Goal: Information Seeking & Learning: Understand process/instructions

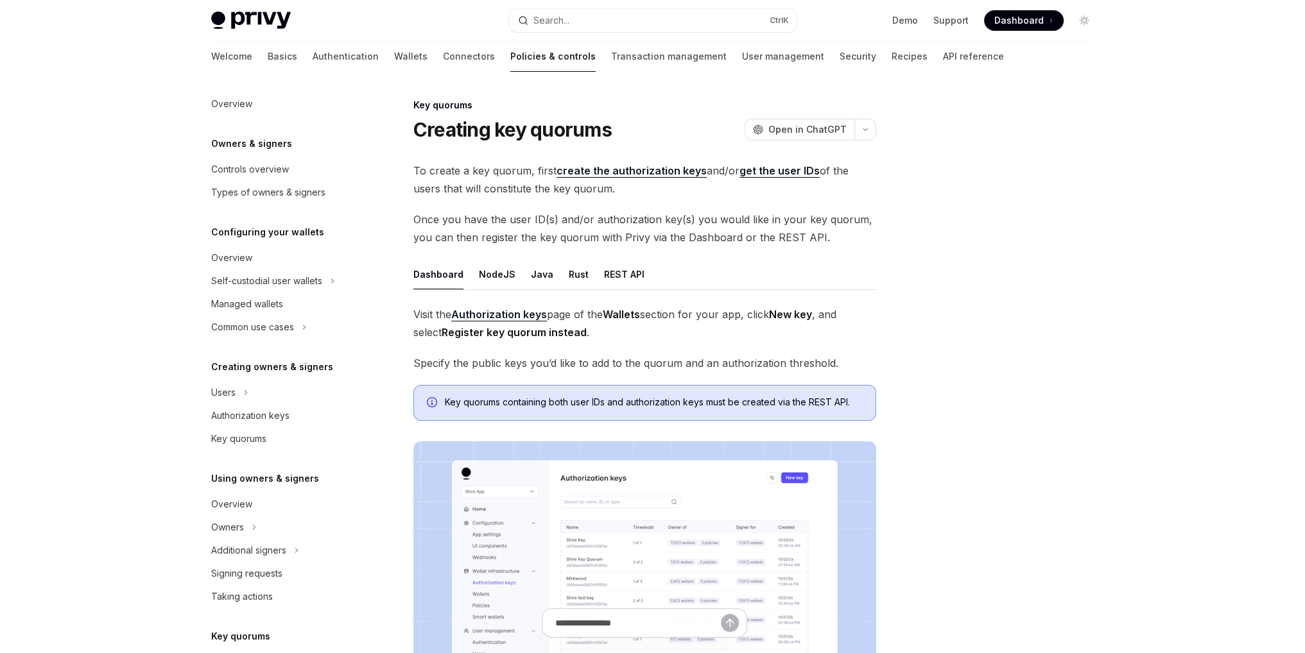
scroll to position [250, 0]
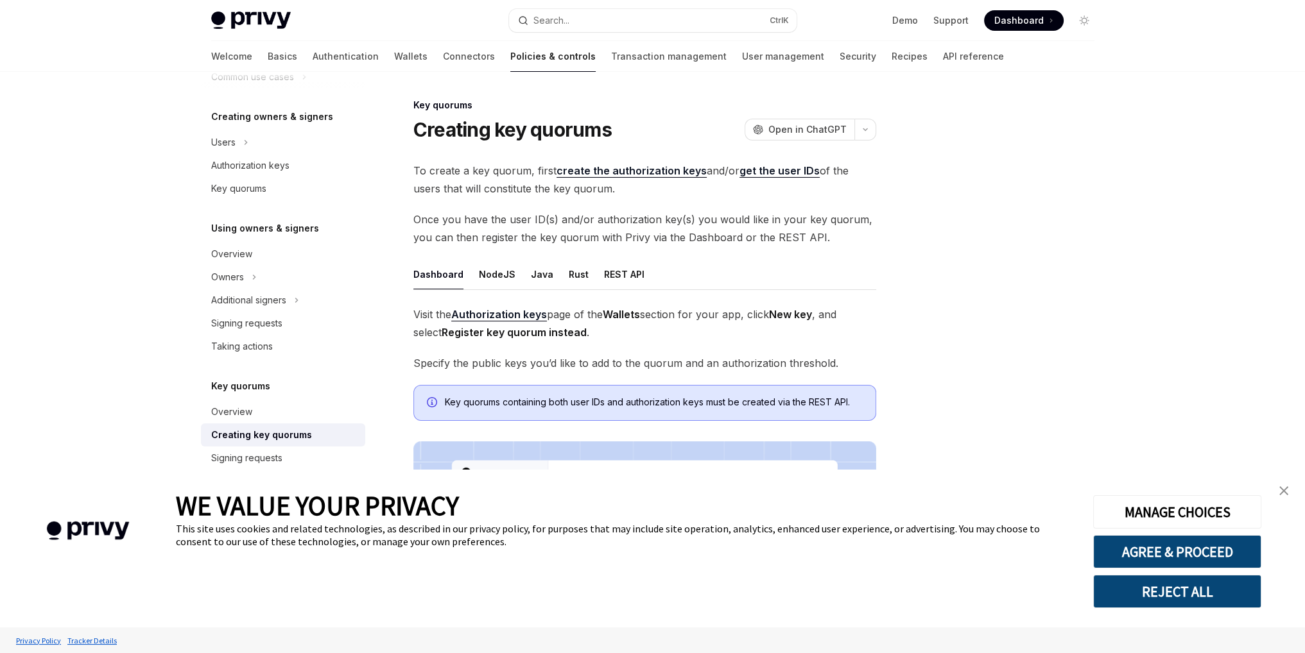
click at [1283, 491] on img "close banner" at bounding box center [1283, 490] width 9 height 9
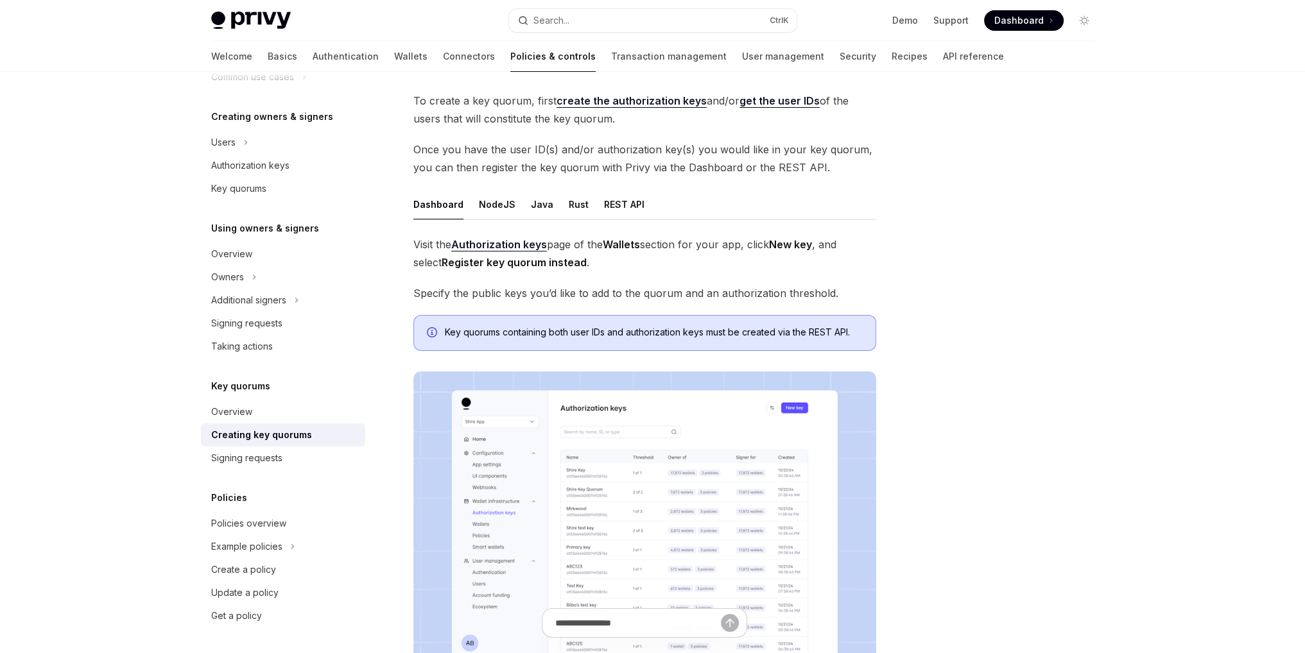
scroll to position [85, 0]
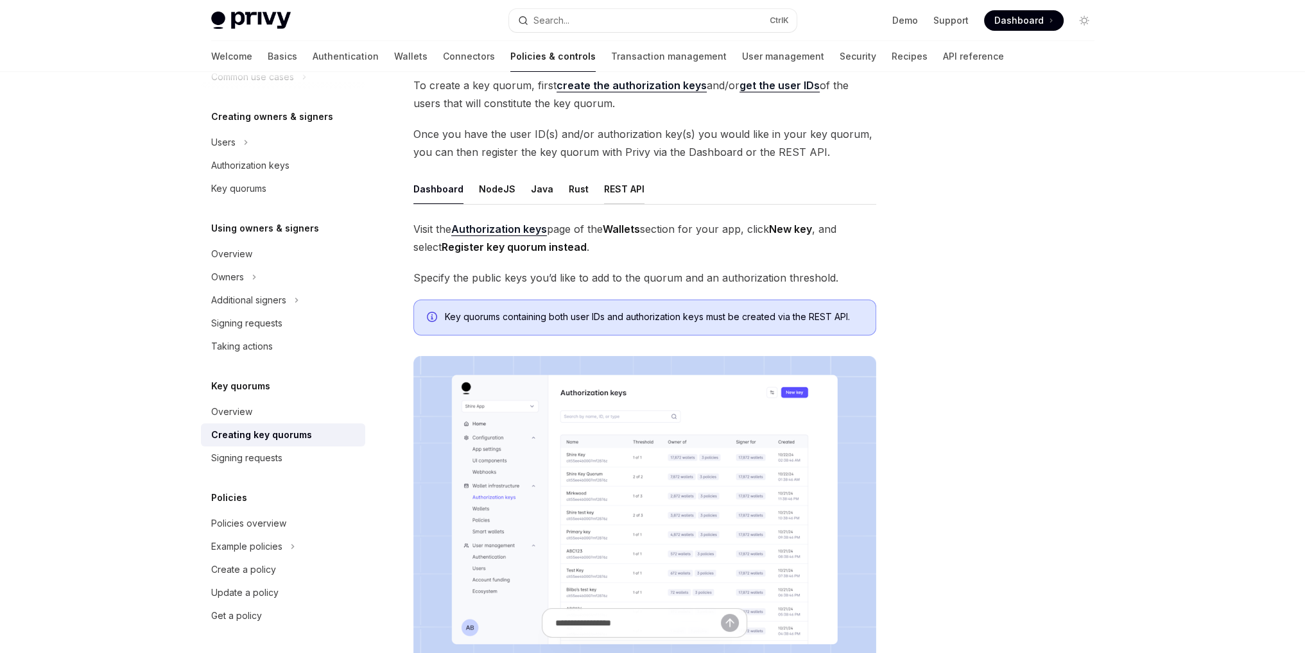
click at [614, 184] on div "REST API" at bounding box center [624, 189] width 40 height 30
type textarea "*"
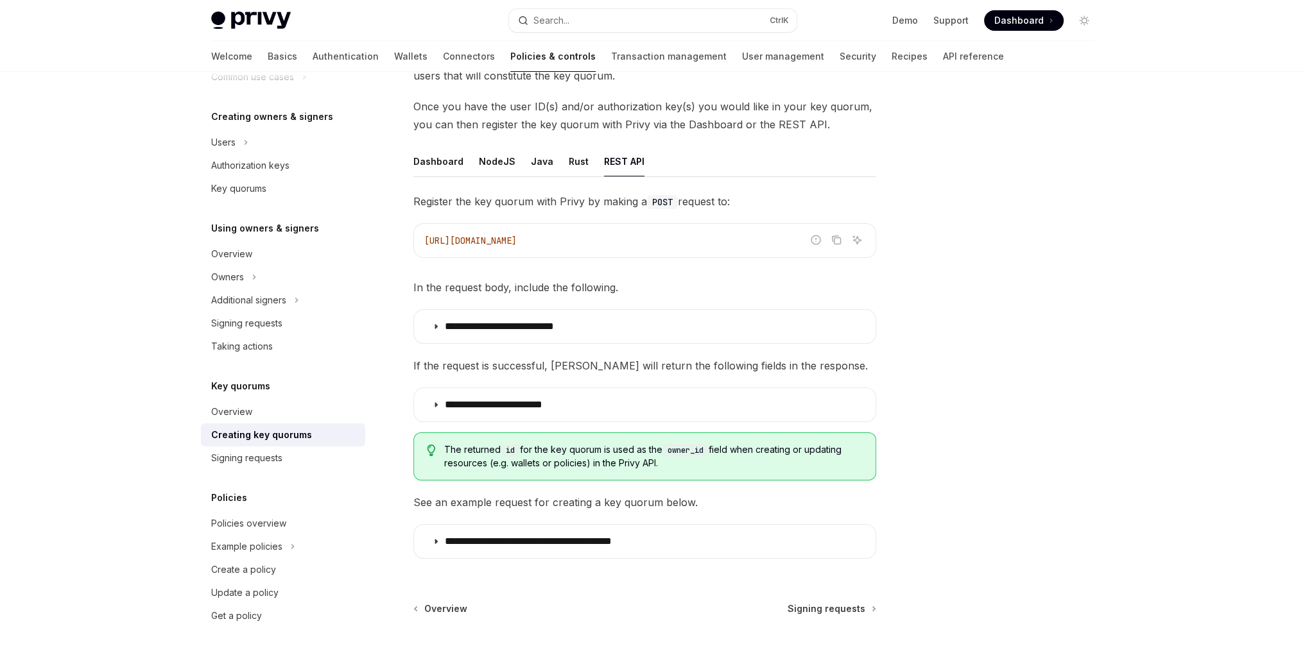
scroll to position [128, 0]
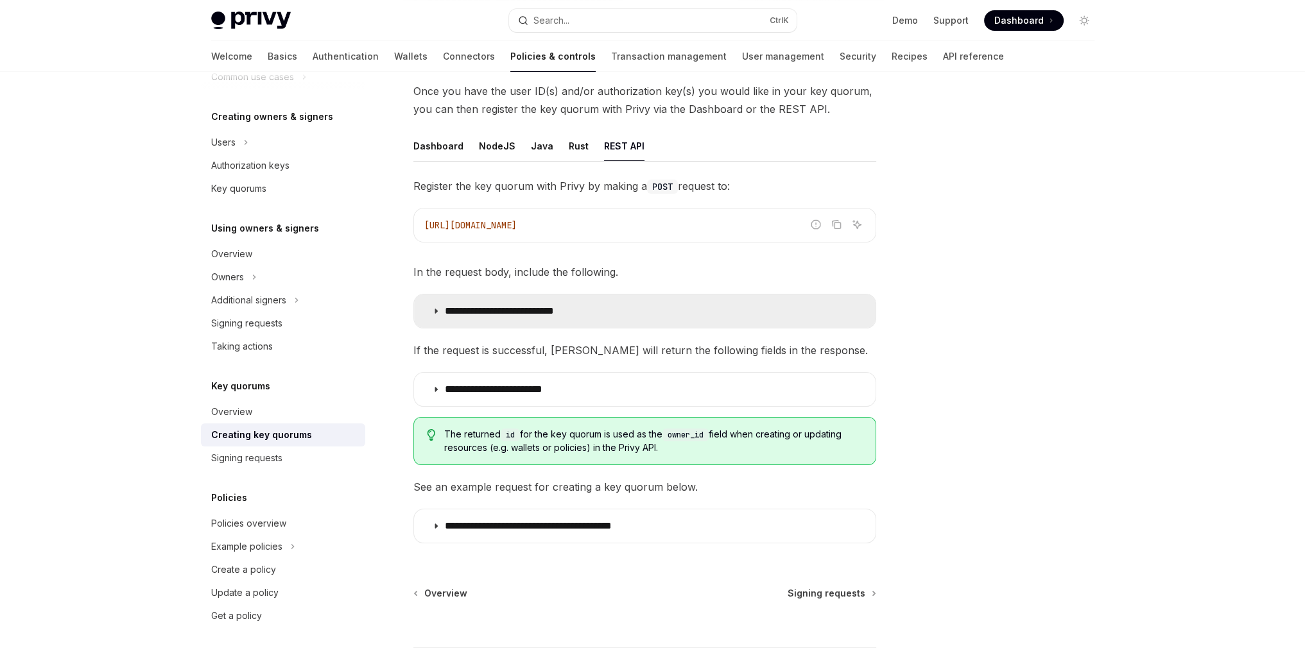
click at [435, 309] on icon at bounding box center [436, 311] width 8 height 8
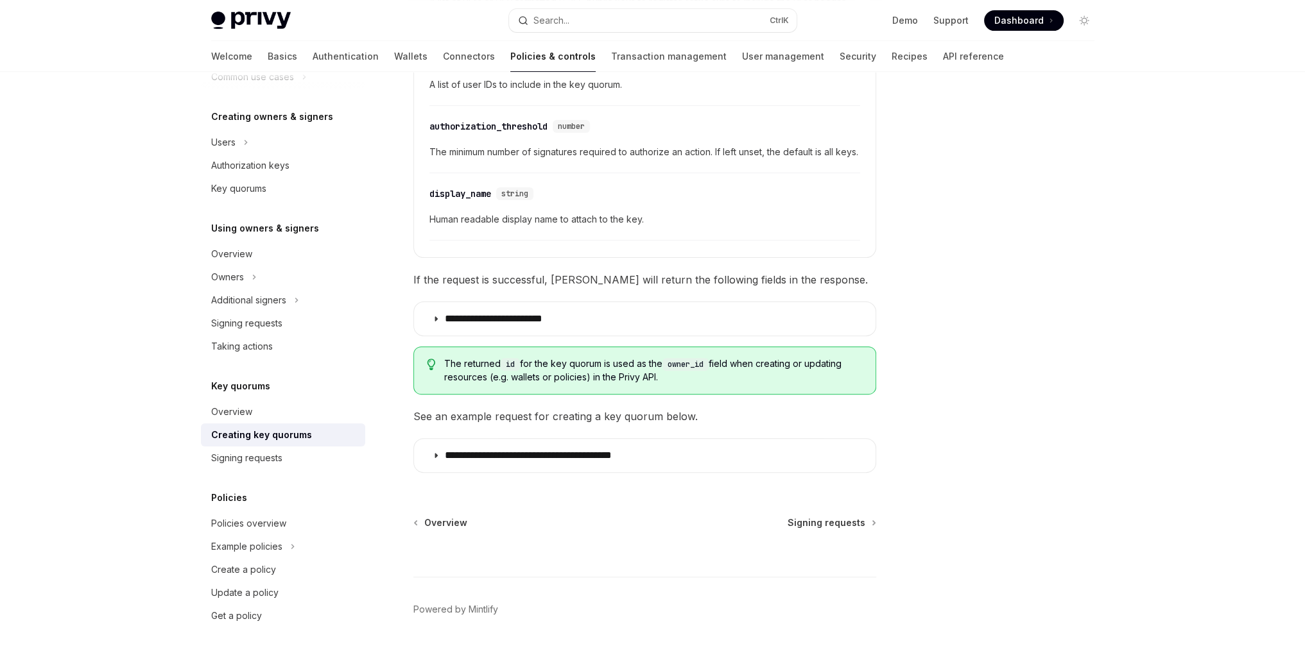
scroll to position [513, 0]
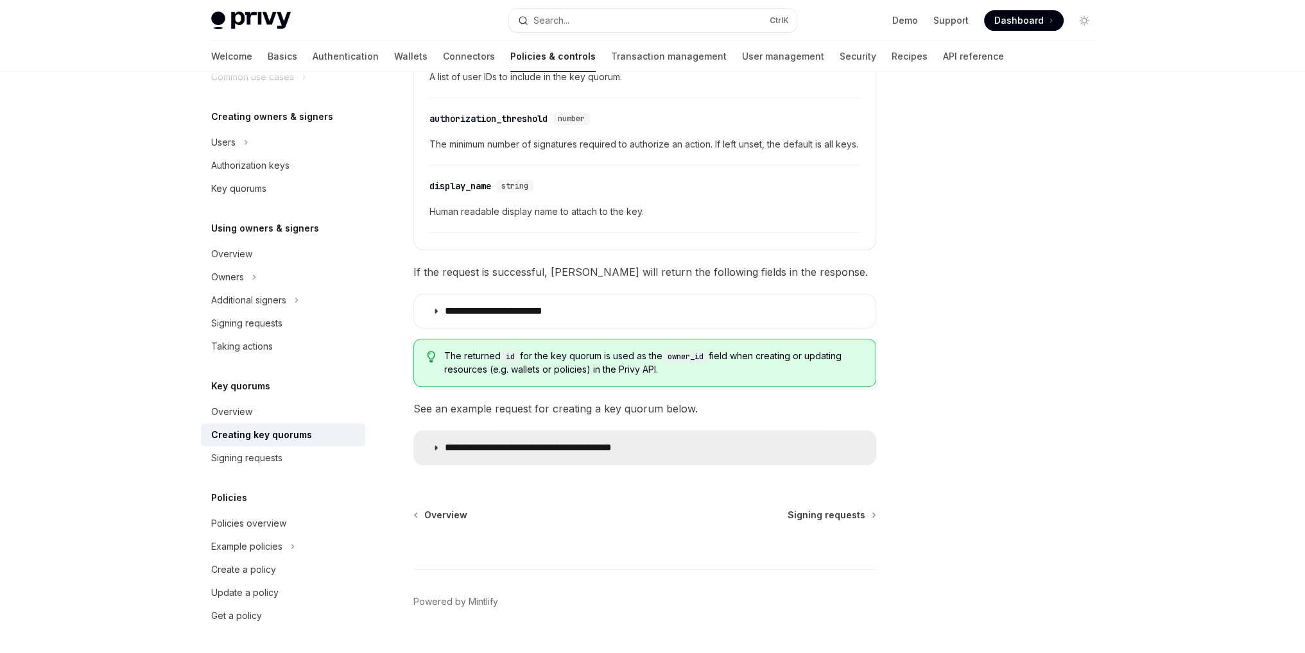
click at [434, 452] on icon at bounding box center [436, 448] width 8 height 8
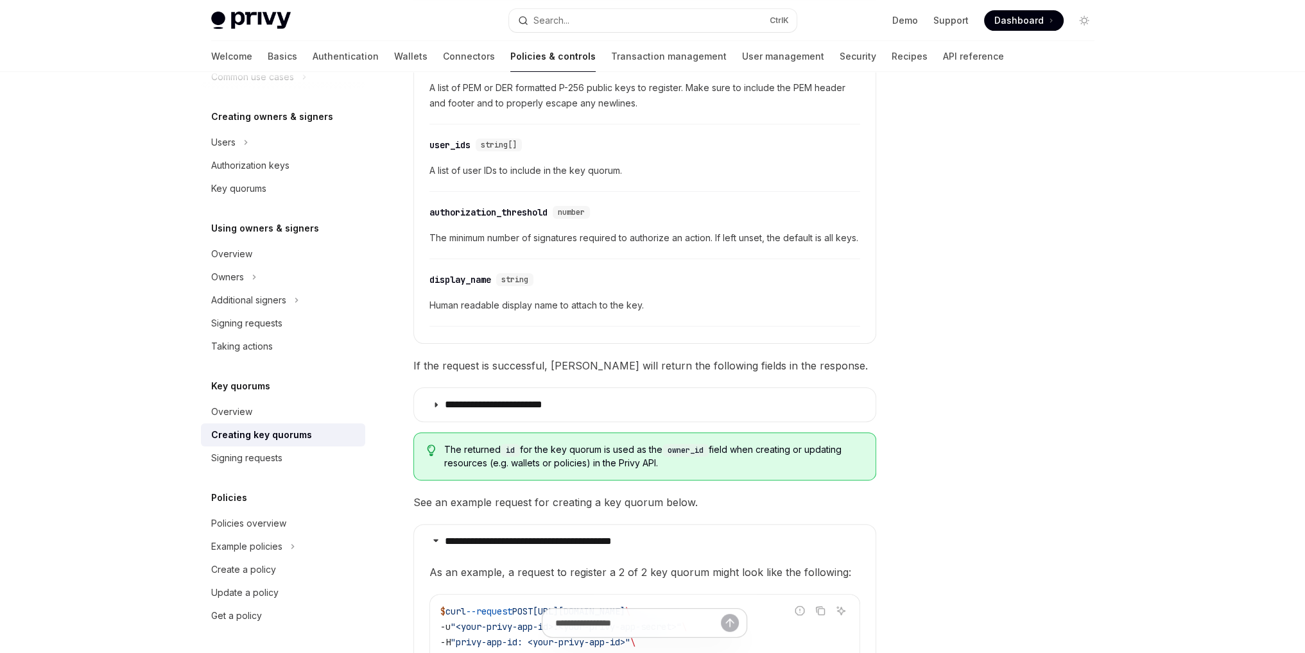
scroll to position [420, 0]
click at [948, 393] on div at bounding box center [1006, 376] width 195 height 556
